Goal: Book appointment/travel/reservation

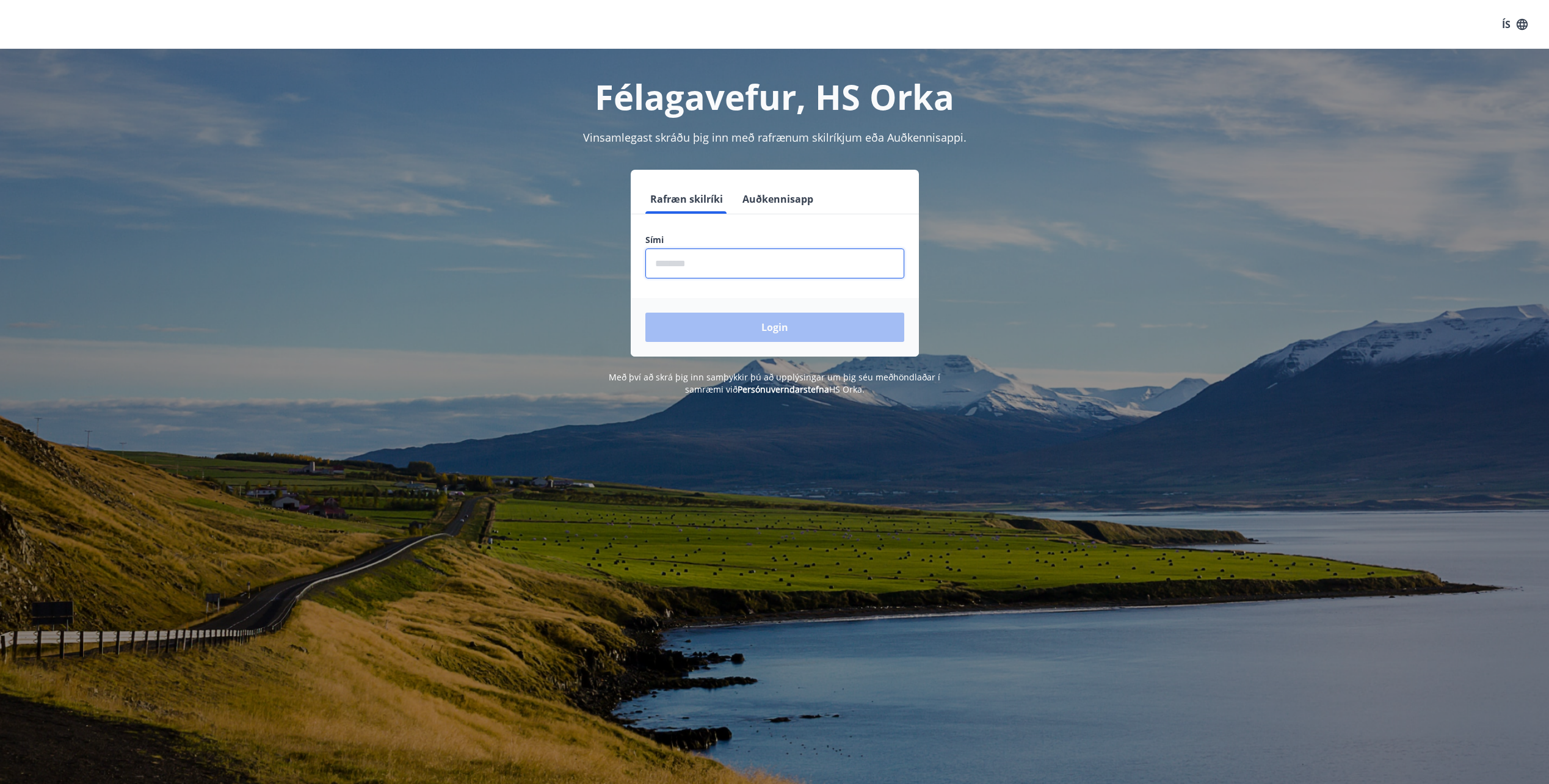
click at [717, 260] on input "phone" at bounding box center [774, 263] width 259 height 30
type input "********"
click at [645, 313] on button "Login" at bounding box center [774, 327] width 259 height 29
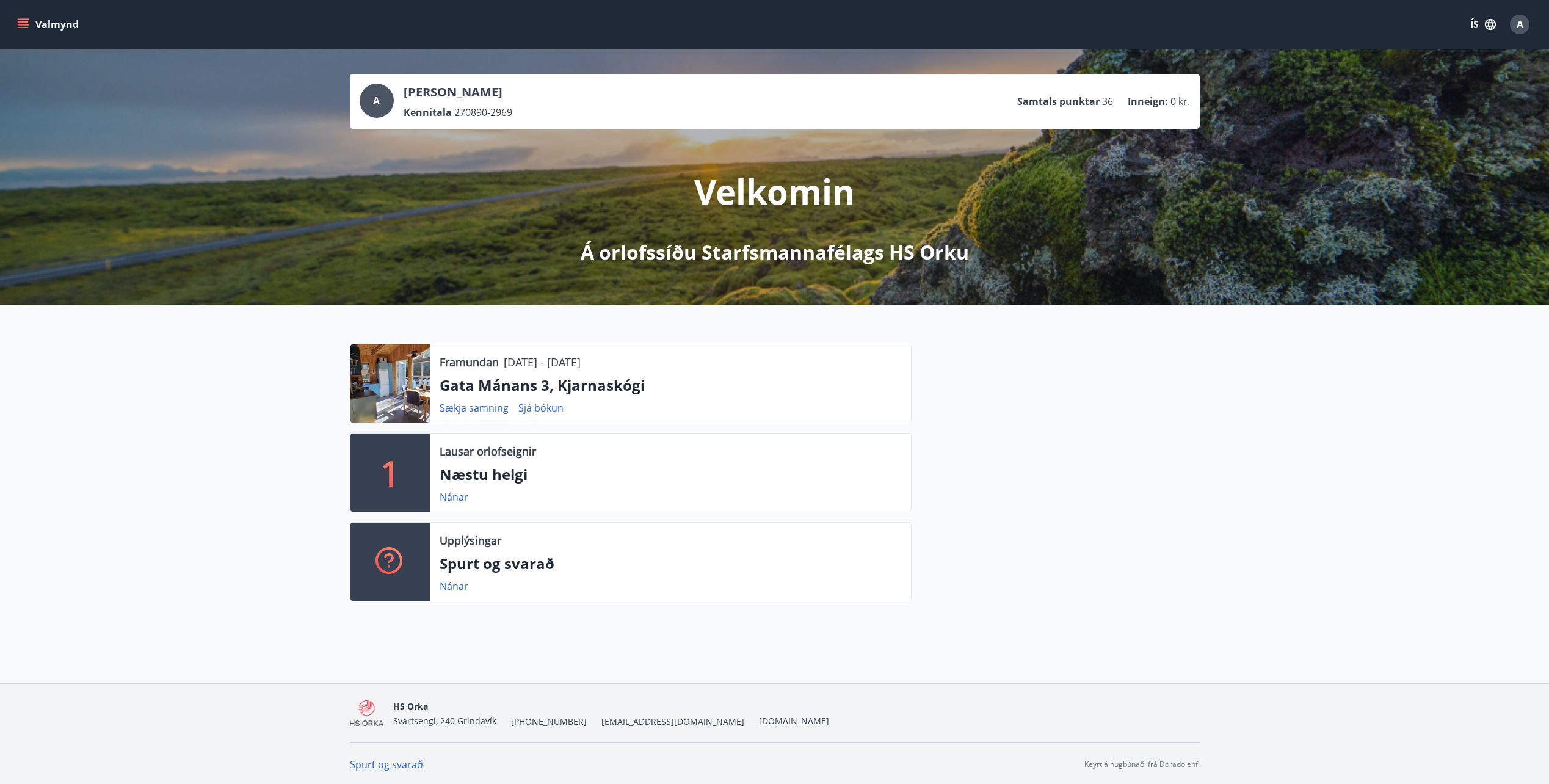
click at [33, 26] on button "Valmynd" at bounding box center [48, 24] width 69 height 22
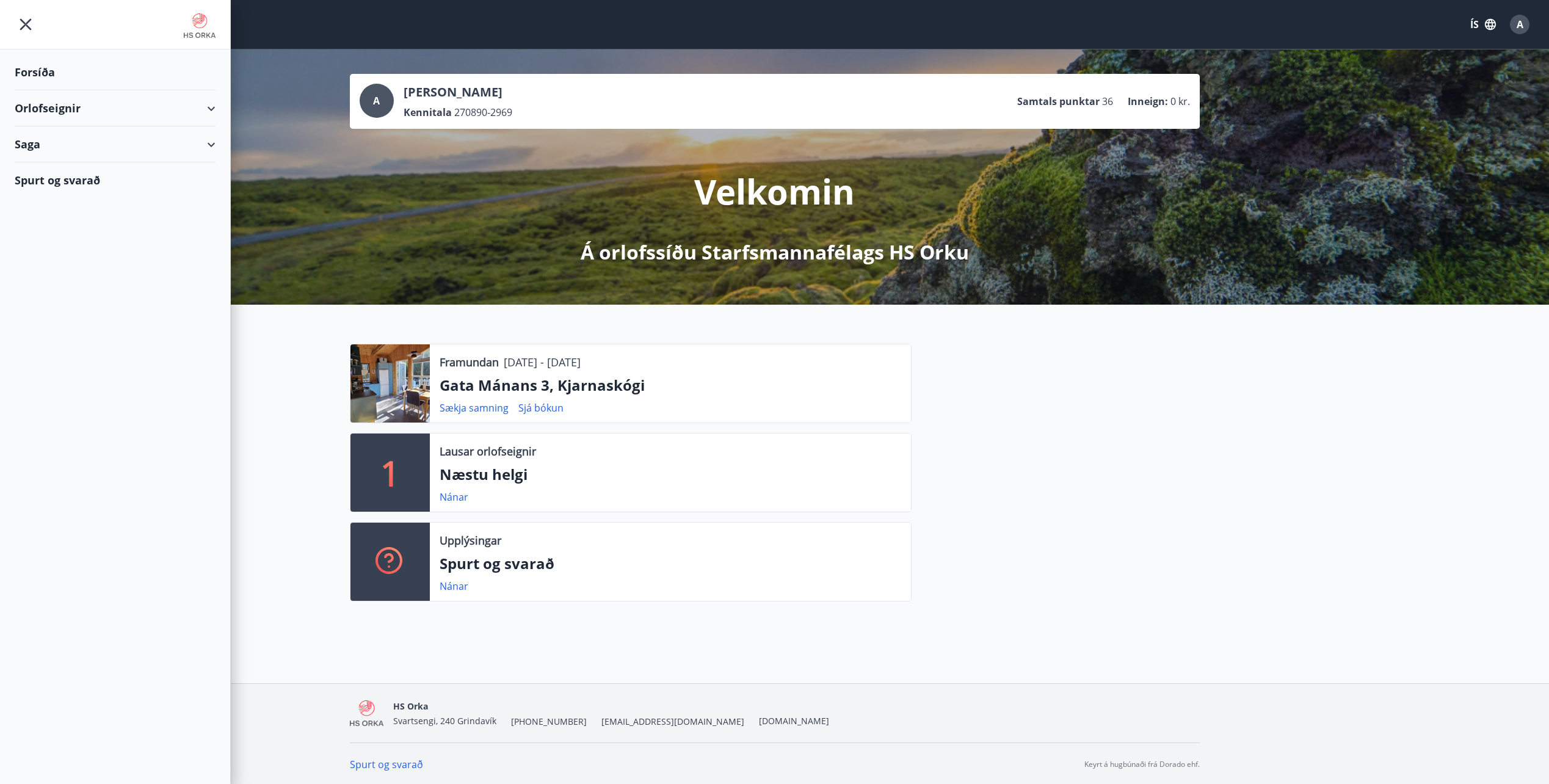
click at [218, 109] on icon at bounding box center [211, 108] width 14 height 14
click at [64, 144] on div "Framboð" at bounding box center [115, 139] width 182 height 26
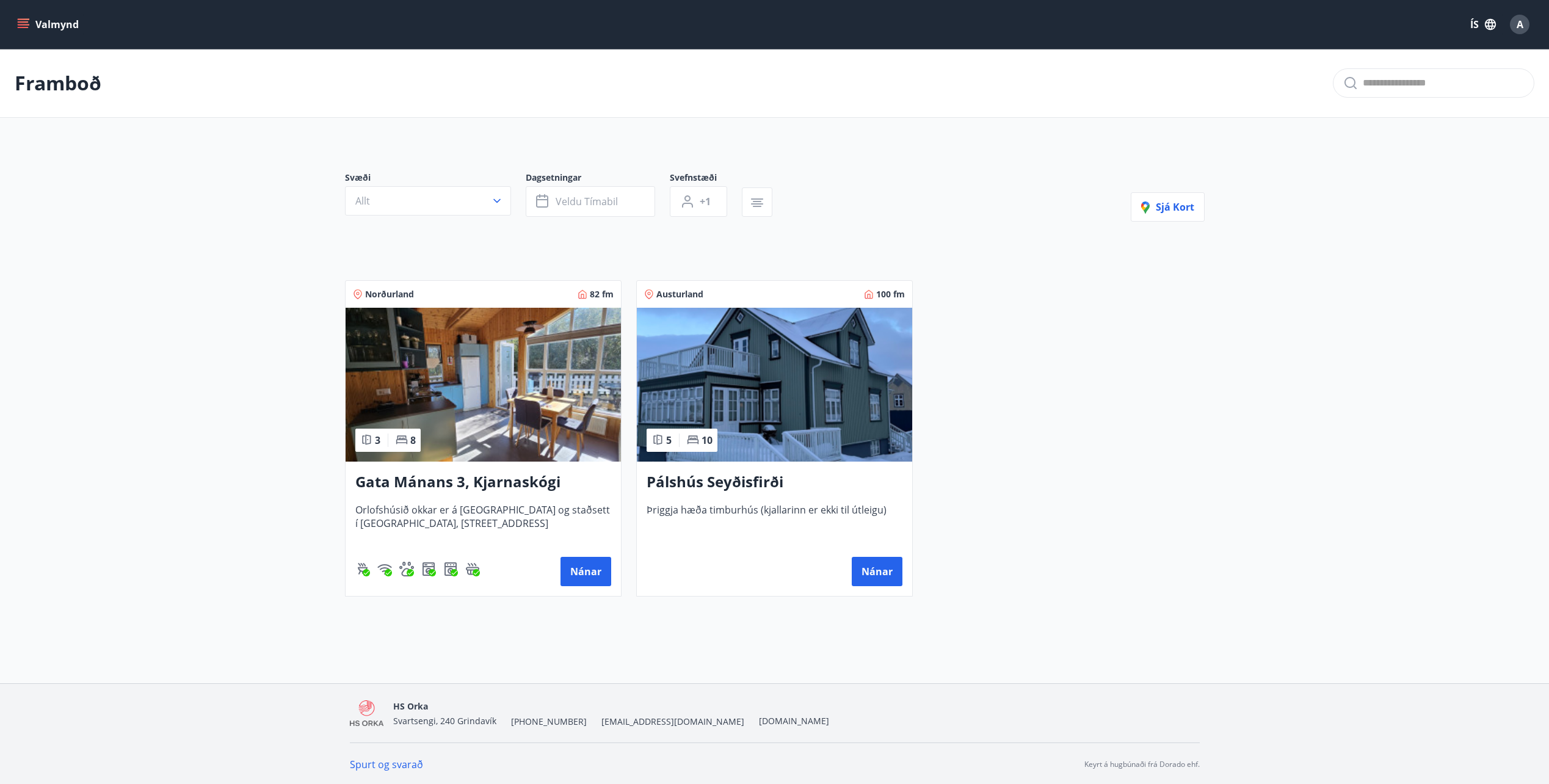
click at [494, 508] on span "Orlofshúsið okkar er á [GEOGRAPHIC_DATA] og staðsett í [GEOGRAPHIC_DATA], [STRE…" at bounding box center [483, 523] width 256 height 41
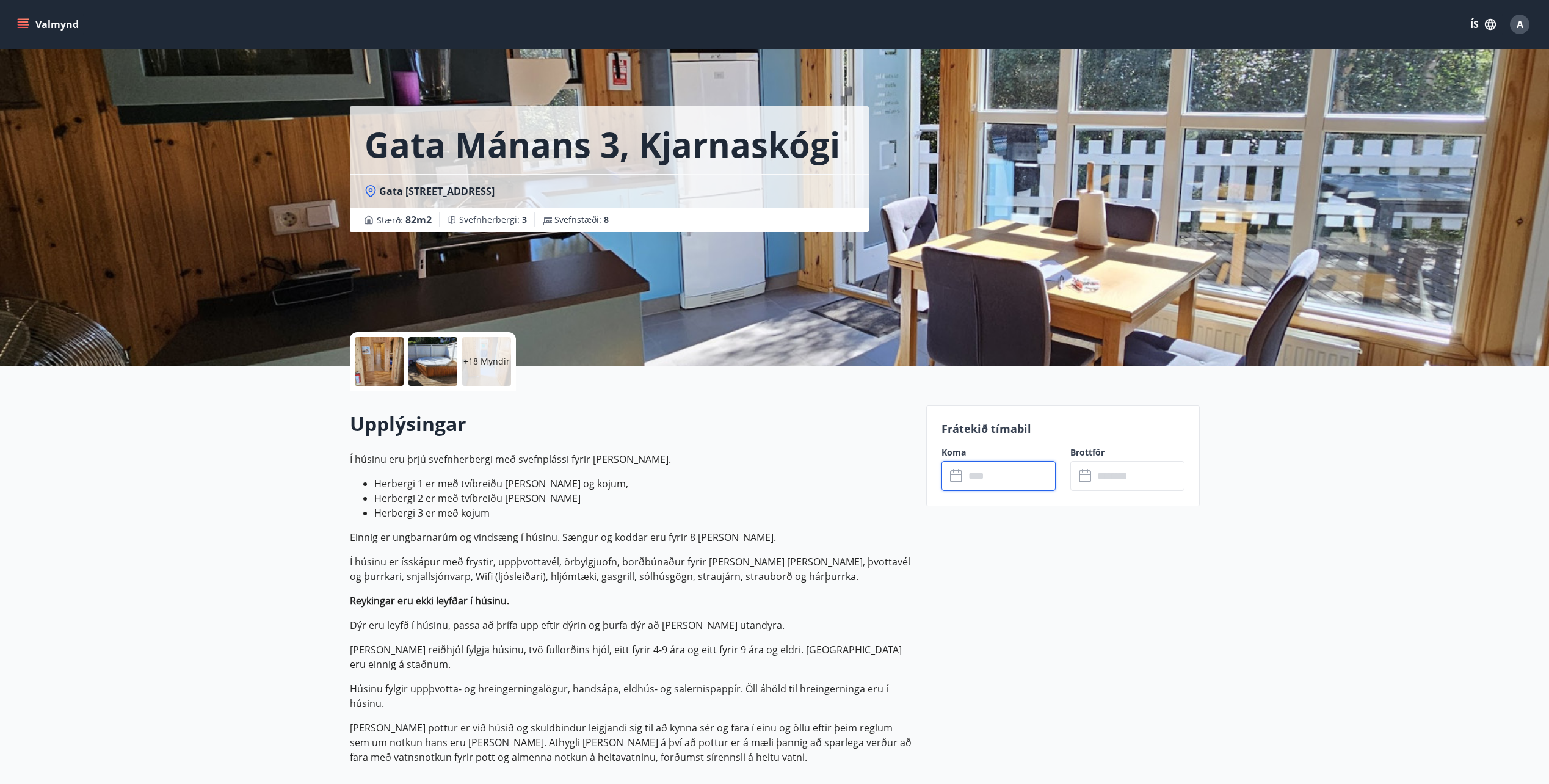
click at [1013, 470] on input "text" at bounding box center [1010, 475] width 91 height 30
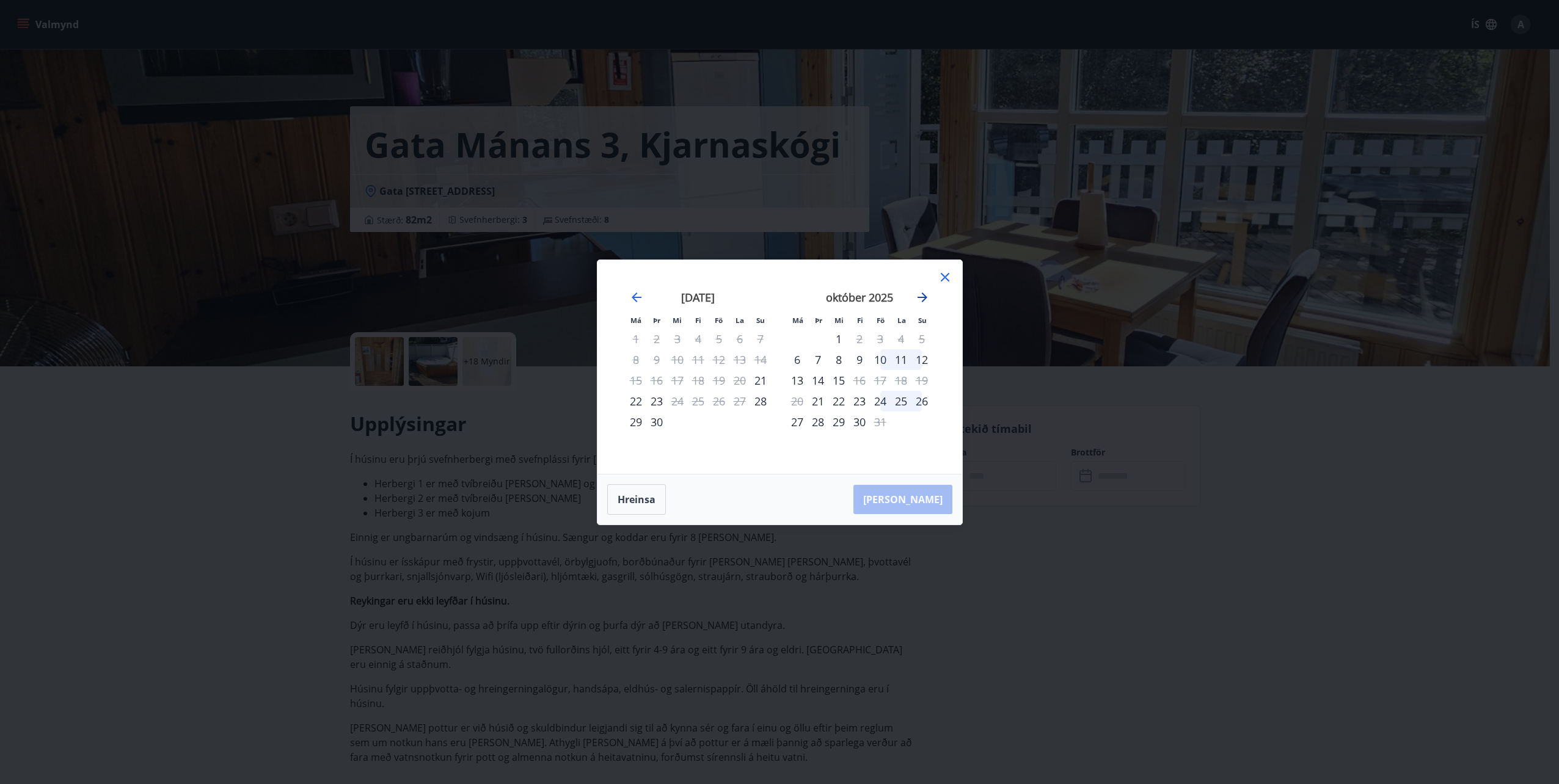
click at [922, 298] on icon "Move forward to switch to the next month." at bounding box center [921, 296] width 14 height 14
click at [955, 278] on div "Má Þr Mi Fi Fö La Su Má Þr Mi Fi Fö La Su [DATE] 1 2 3 4 5 6 7 8 9 10 11 12 13 …" at bounding box center [779, 366] width 364 height 213
click at [950, 278] on icon at bounding box center [945, 276] width 14 height 14
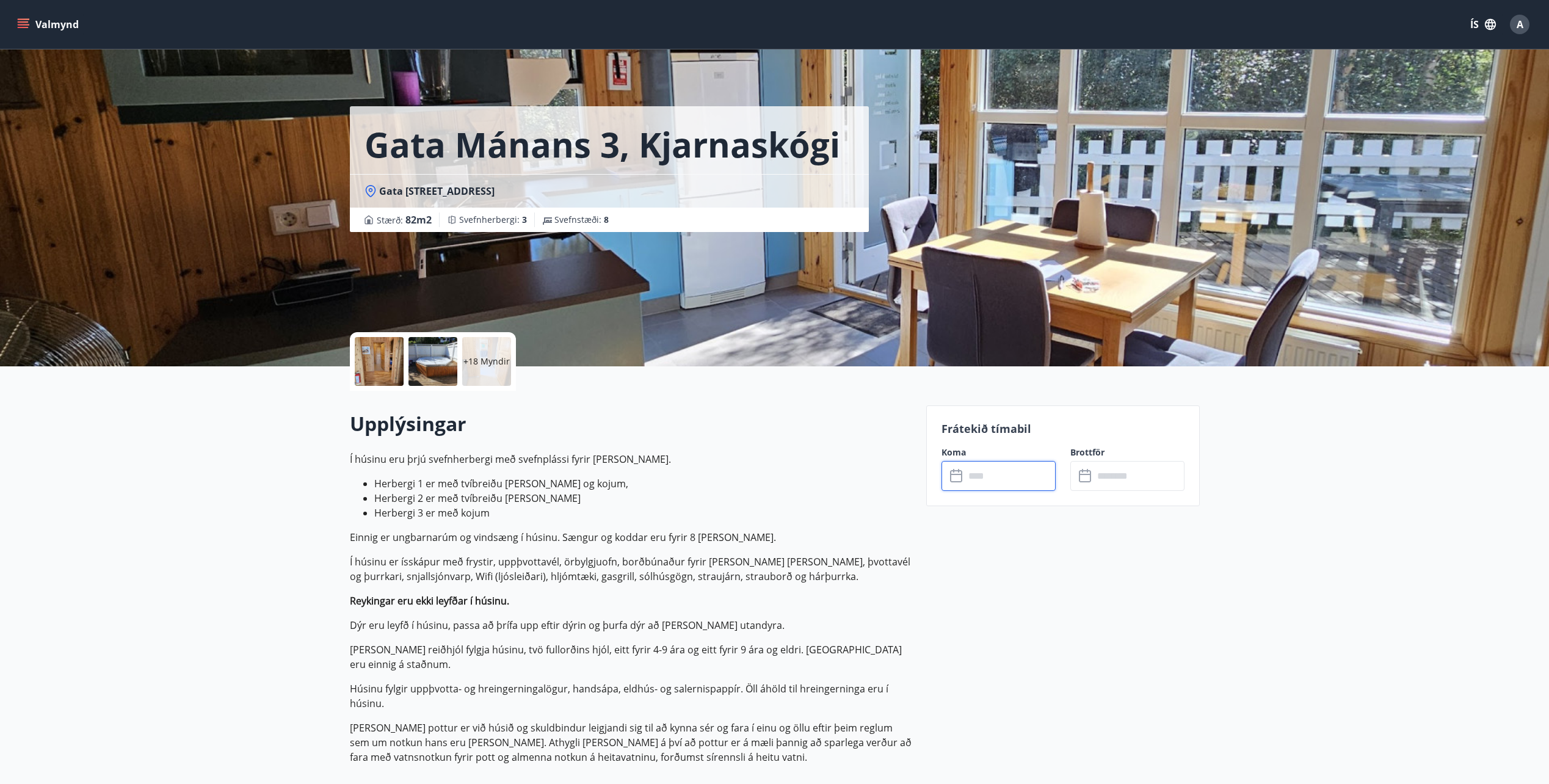
click at [690, 550] on p "Í húsinu eru þrjú svefnherbergi með svefnplássi fyrir [PERSON_NAME]. Herbergi 1…" at bounding box center [631, 608] width 562 height 313
